Goal: Information Seeking & Learning: Learn about a topic

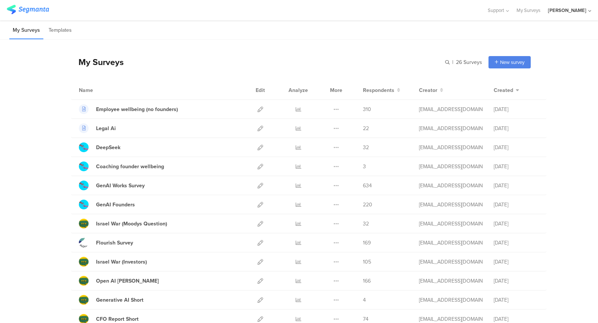
click at [296, 106] on icon at bounding box center [298, 109] width 6 height 6
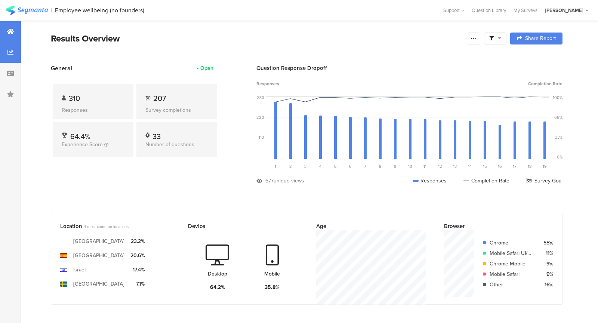
click at [9, 56] on div at bounding box center [10, 52] width 21 height 21
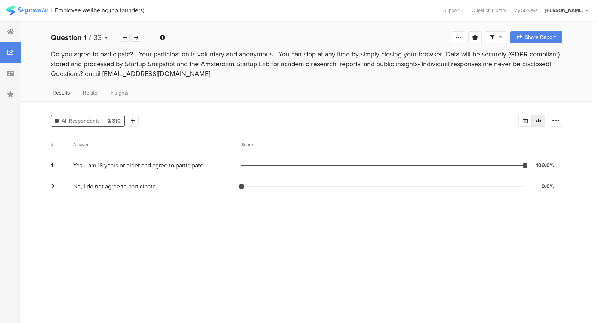
click at [105, 35] on icon at bounding box center [106, 37] width 3 height 5
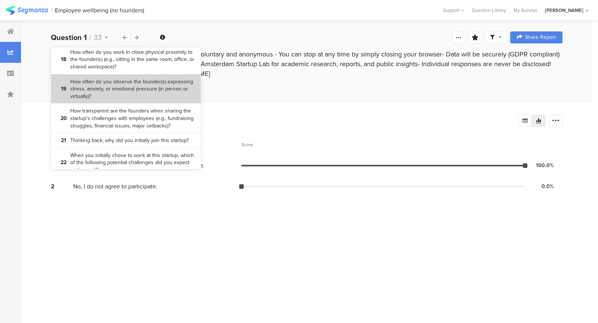
scroll to position [652, 0]
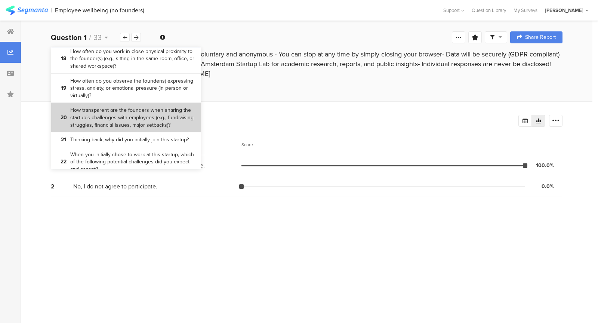
click at [143, 125] on bdi "How transparent are the founders when sharing the startup’s challenges with emp…" at bounding box center [132, 117] width 125 height 22
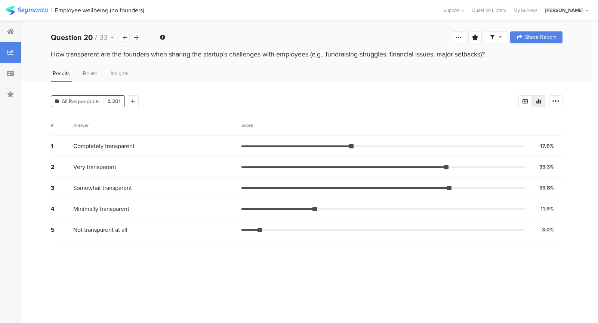
drag, startPoint x: 277, startPoint y: 33, endPoint x: 285, endPoint y: 63, distance: 30.5
click at [287, 63] on section "Question 20 / 33 Question Type Multiple Choice Required This question was requi…" at bounding box center [306, 172] width 571 height 302
click at [285, 63] on div "How transparent are the founders when sharing the startup’s challenges with emp…" at bounding box center [306, 61] width 571 height 24
